Goal: Information Seeking & Learning: Find specific fact

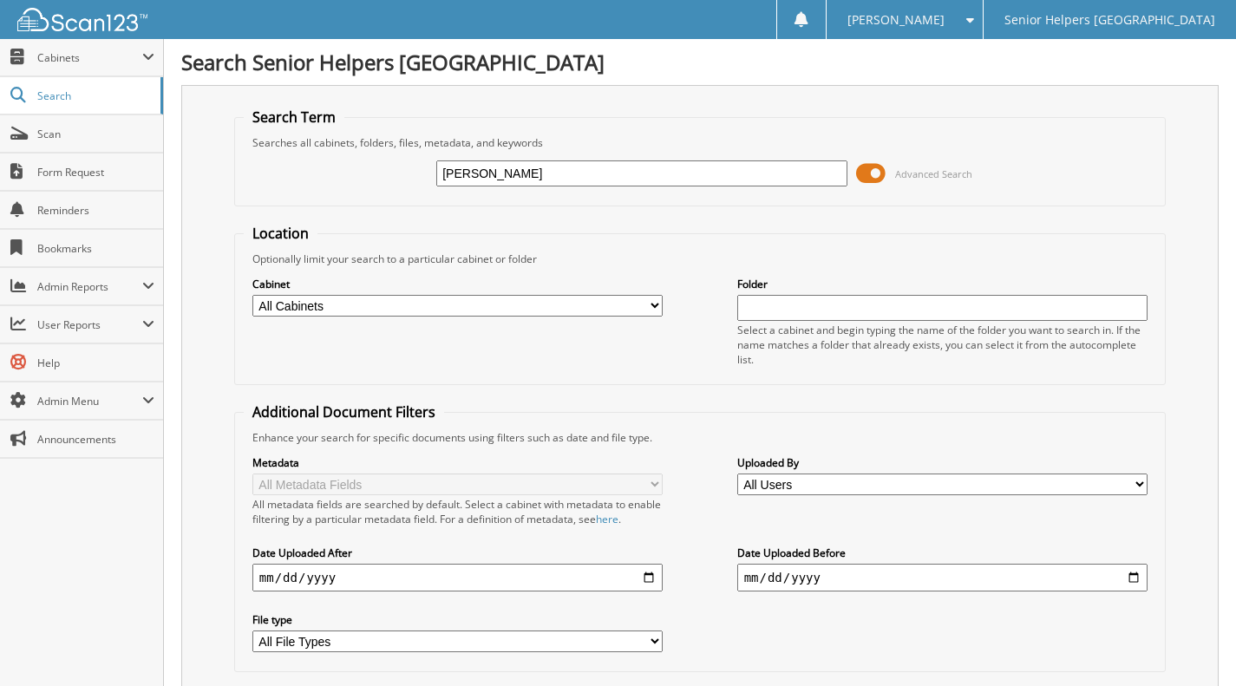
type input "[PERSON_NAME]"
drag, startPoint x: 519, startPoint y: 177, endPoint x: 424, endPoint y: 173, distance: 94.6
click at [424, 173] on div "[PERSON_NAME] Advanced Search" at bounding box center [700, 173] width 912 height 47
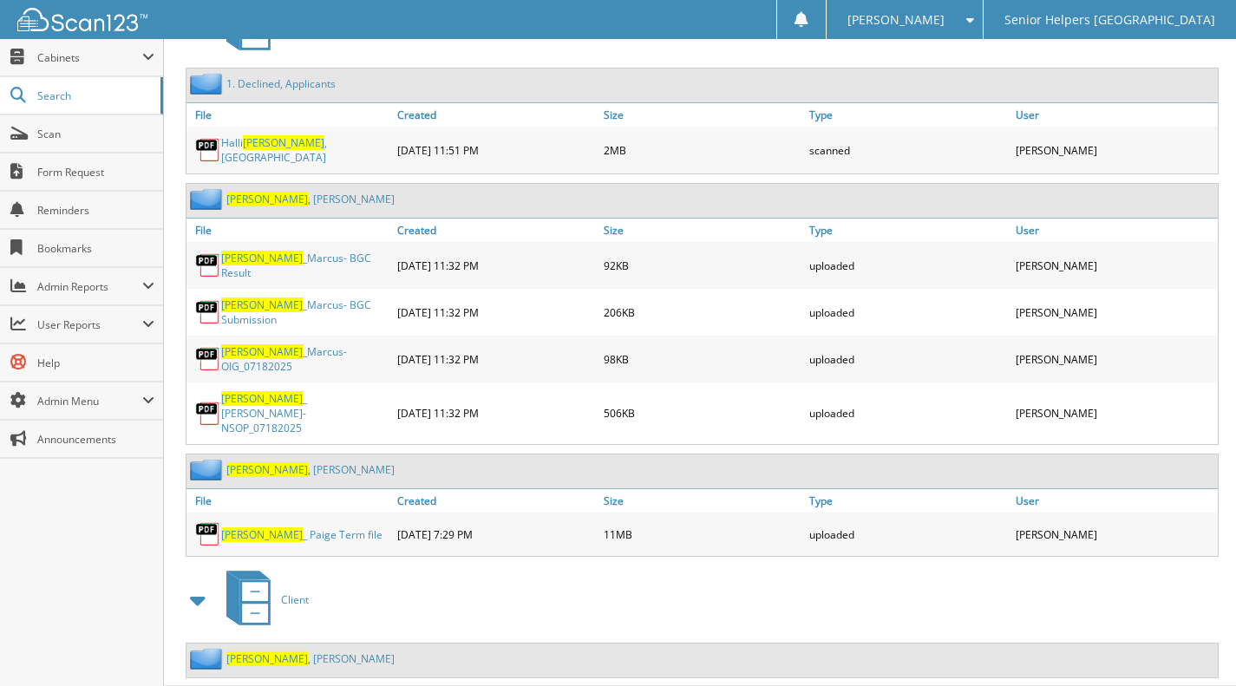
scroll to position [829, 0]
click at [275, 650] on link "[PERSON_NAME]" at bounding box center [310, 657] width 168 height 15
